Goal: Task Accomplishment & Management: Use online tool/utility

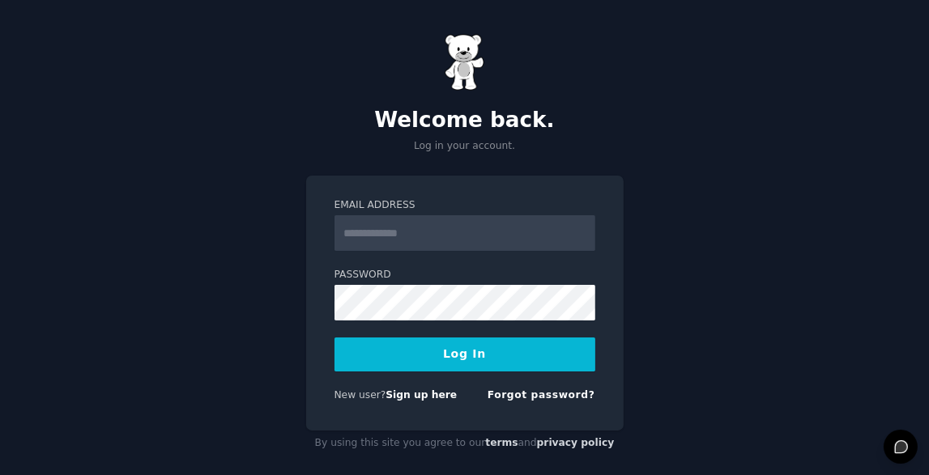
click at [432, 221] on input "Email Address" at bounding box center [464, 233] width 261 height 36
click at [478, 408] on div "Email Address Password Log In New user? Sign up here Forgot password?" at bounding box center [464, 303] width 317 height 255
click at [402, 239] on input "Email Address" at bounding box center [464, 233] width 261 height 36
type input "**********"
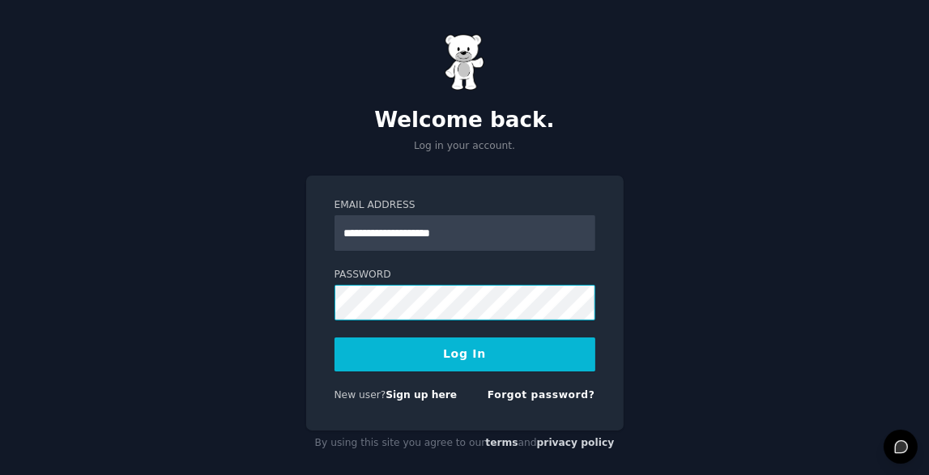
click at [334, 338] on button "Log In" at bounding box center [464, 355] width 261 height 34
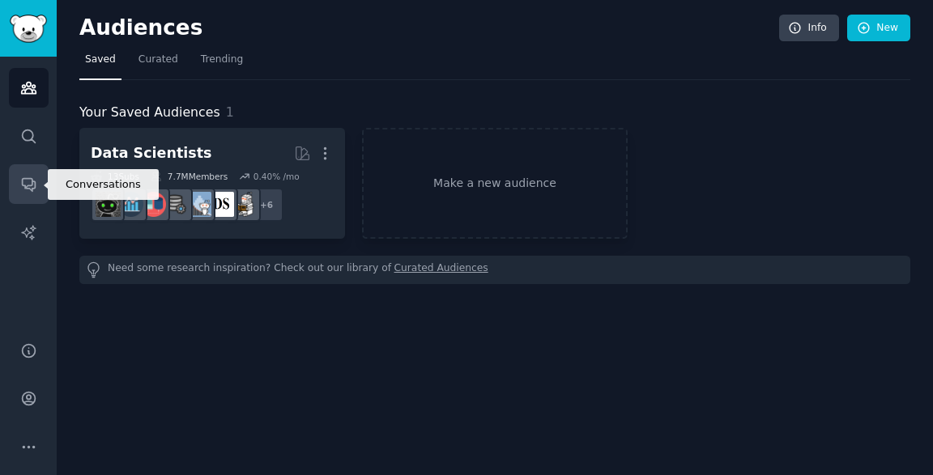
click at [30, 190] on icon "Sidebar" at bounding box center [28, 185] width 13 height 13
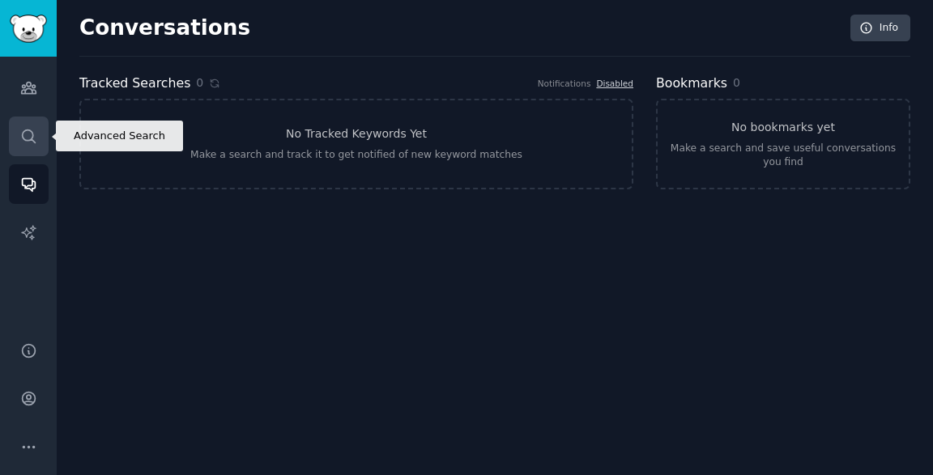
click at [29, 138] on icon "Sidebar" at bounding box center [28, 136] width 17 height 17
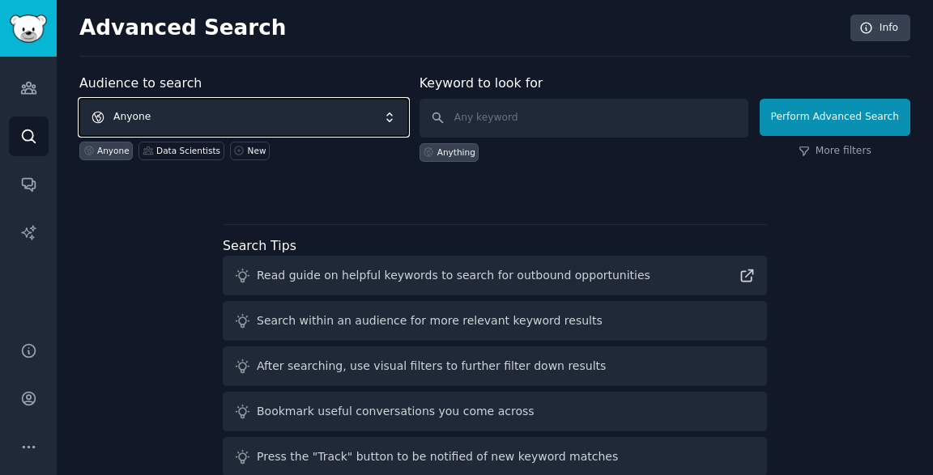
click at [275, 104] on span "Anyone" at bounding box center [243, 117] width 329 height 37
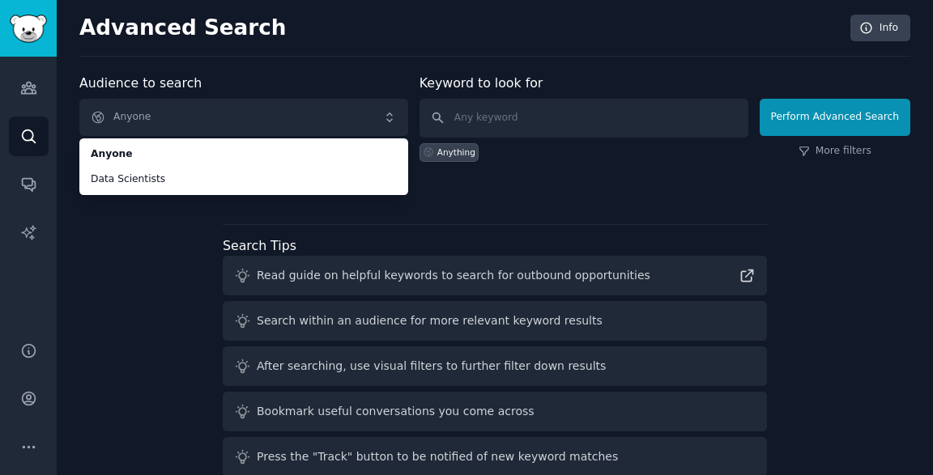
click at [654, 228] on div "Search Tips Read guide on helpful keywords to search for outbound opportunities…" at bounding box center [495, 373] width 544 height 299
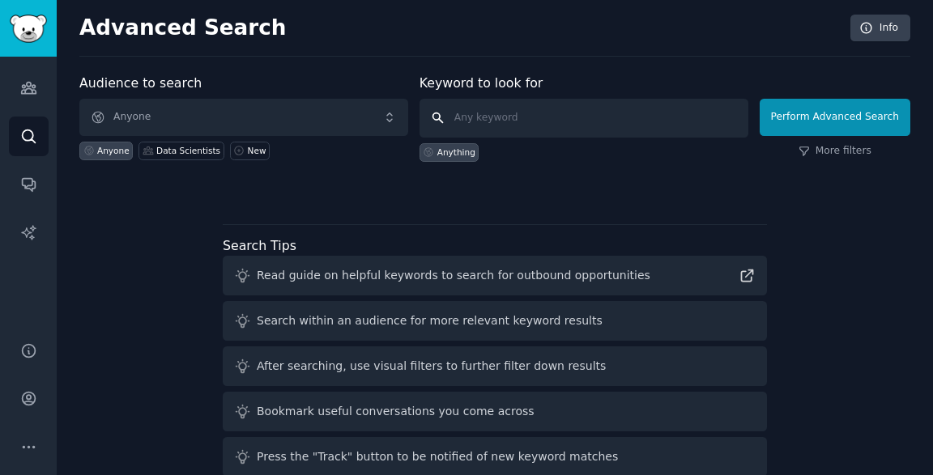
click at [536, 123] on input "text" at bounding box center [583, 118] width 329 height 39
